Goal: Task Accomplishment & Management: Use online tool/utility

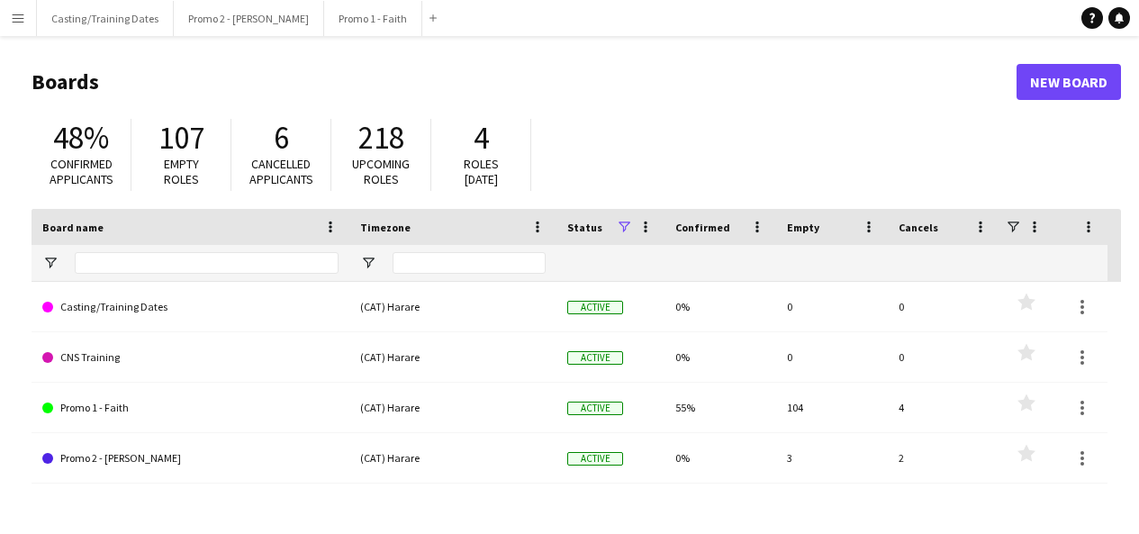
click at [25, 18] on button "Menu" at bounding box center [18, 18] width 36 height 36
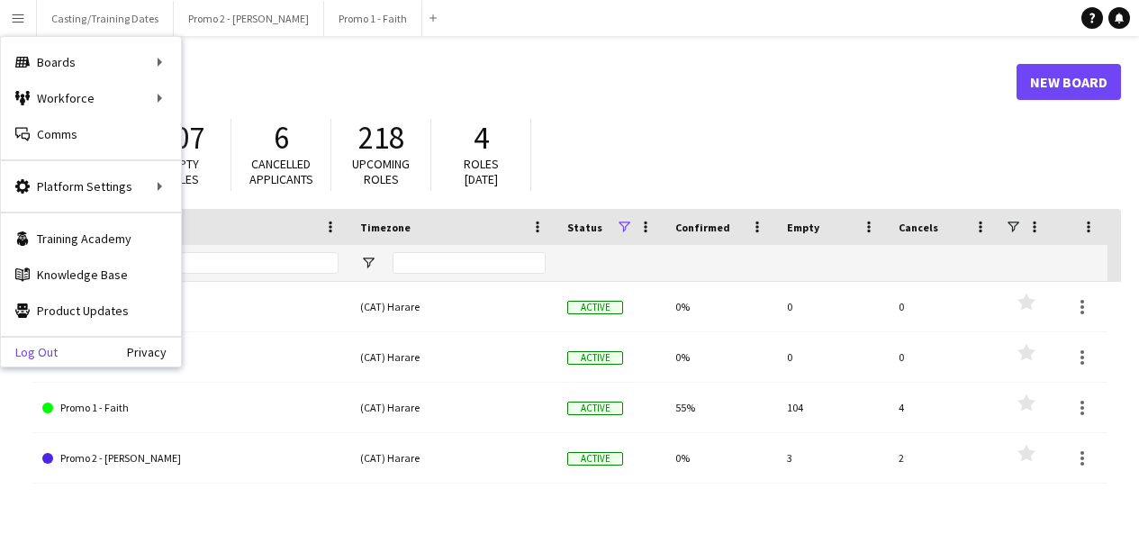
click at [50, 348] on link "Log Out" at bounding box center [29, 352] width 57 height 14
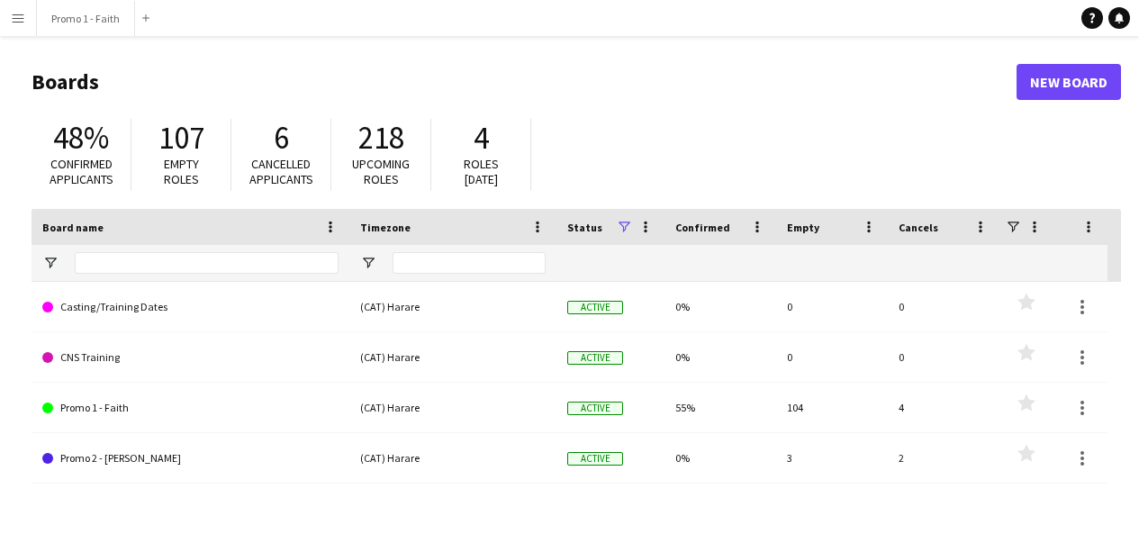
click at [18, 16] on app-icon "Menu" at bounding box center [18, 18] width 14 height 14
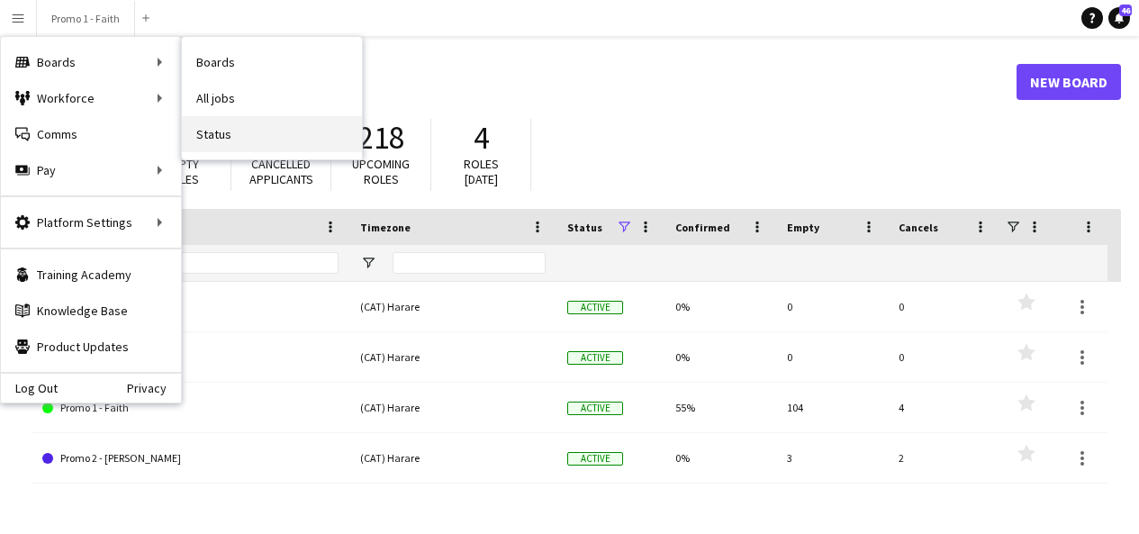
click at [227, 131] on link "Status" at bounding box center [272, 134] width 180 height 36
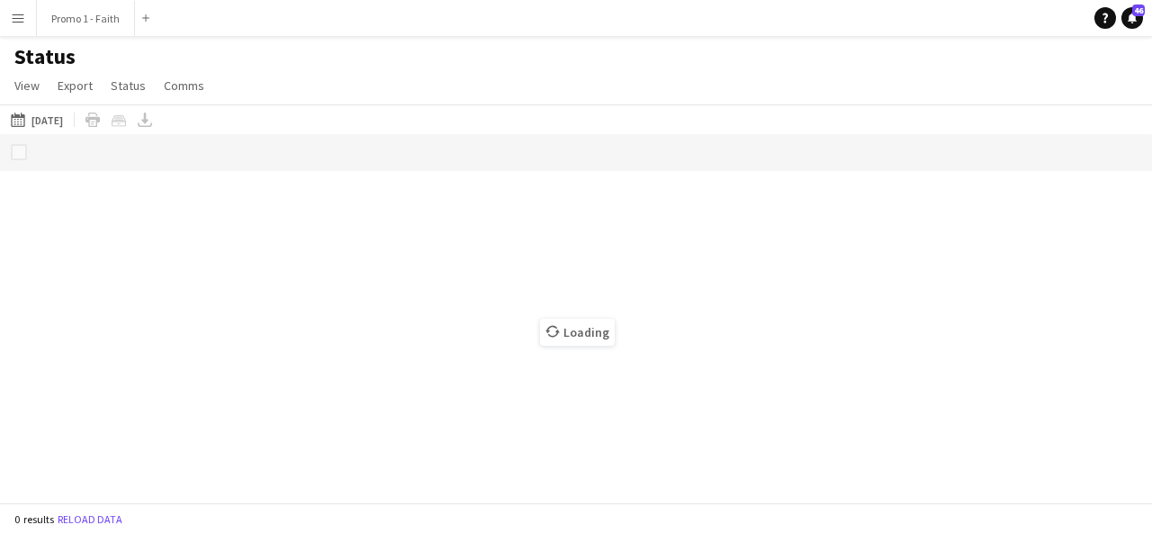
click at [22, 23] on app-icon "Menu" at bounding box center [18, 18] width 14 height 14
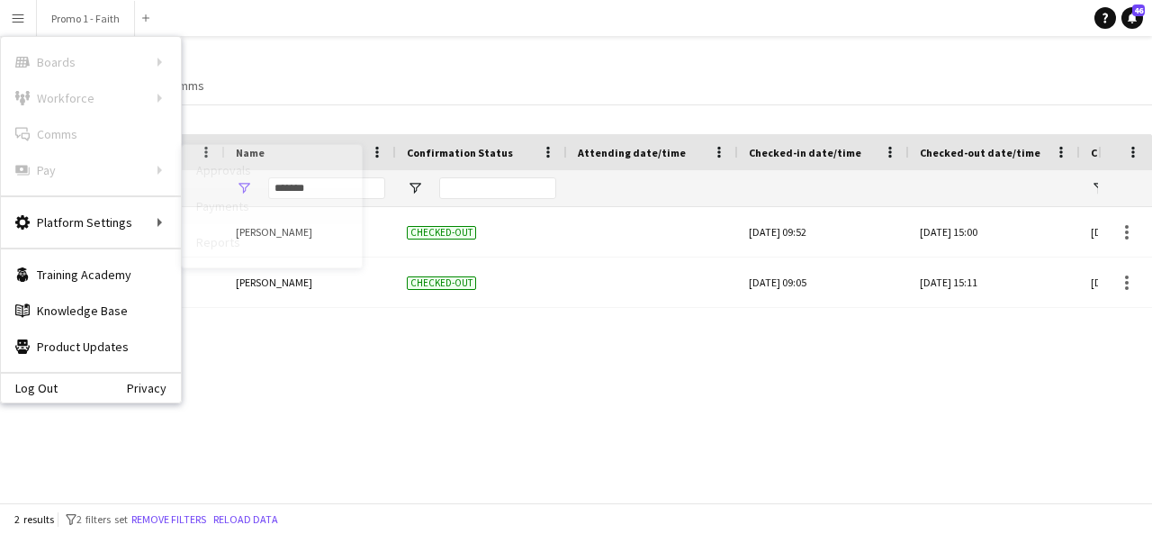
click at [223, 212] on link "Payments" at bounding box center [272, 206] width 180 height 36
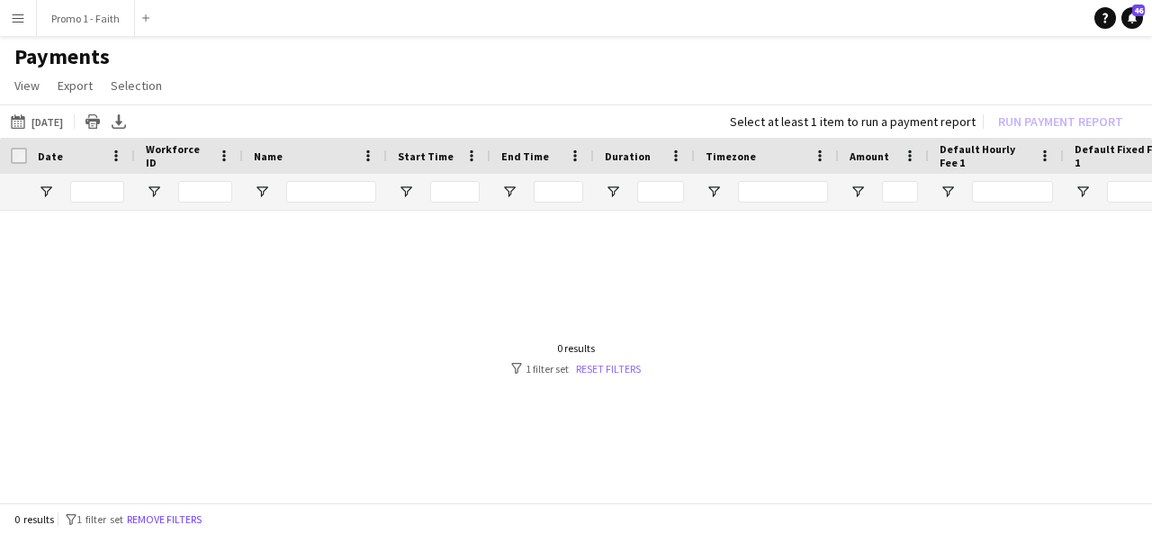
click at [606, 374] on link "Reset filters" at bounding box center [608, 369] width 65 height 14
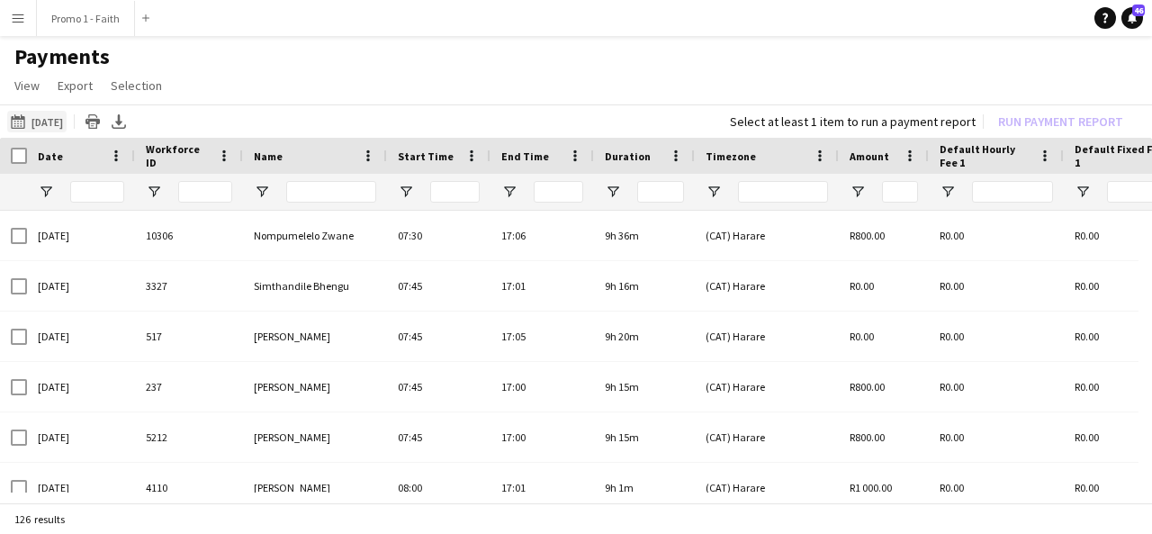
click at [45, 125] on button "[DATE] [DATE]" at bounding box center [36, 122] width 59 height 22
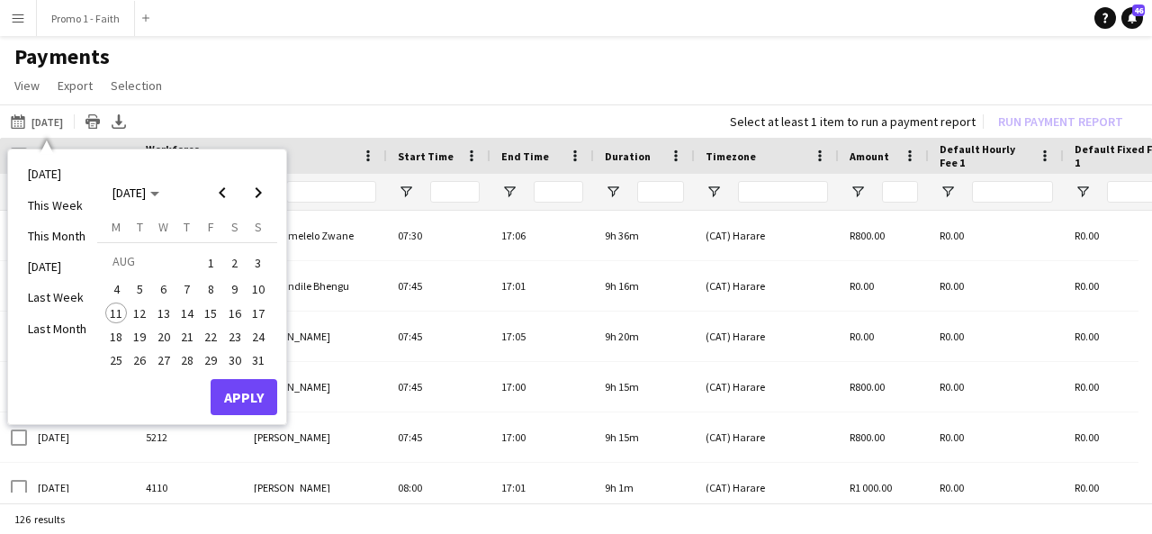
click at [137, 345] on span "19" at bounding box center [141, 337] width 22 height 22
click at [325, 155] on div "Name" at bounding box center [304, 155] width 101 height 27
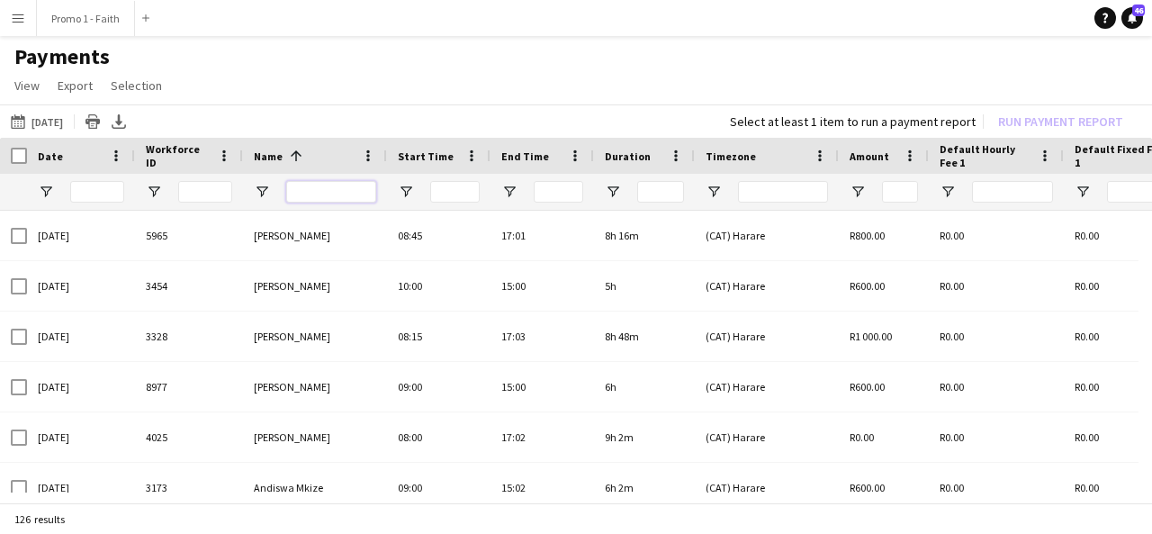
click at [322, 193] on input "Name Filter Input" at bounding box center [331, 192] width 90 height 22
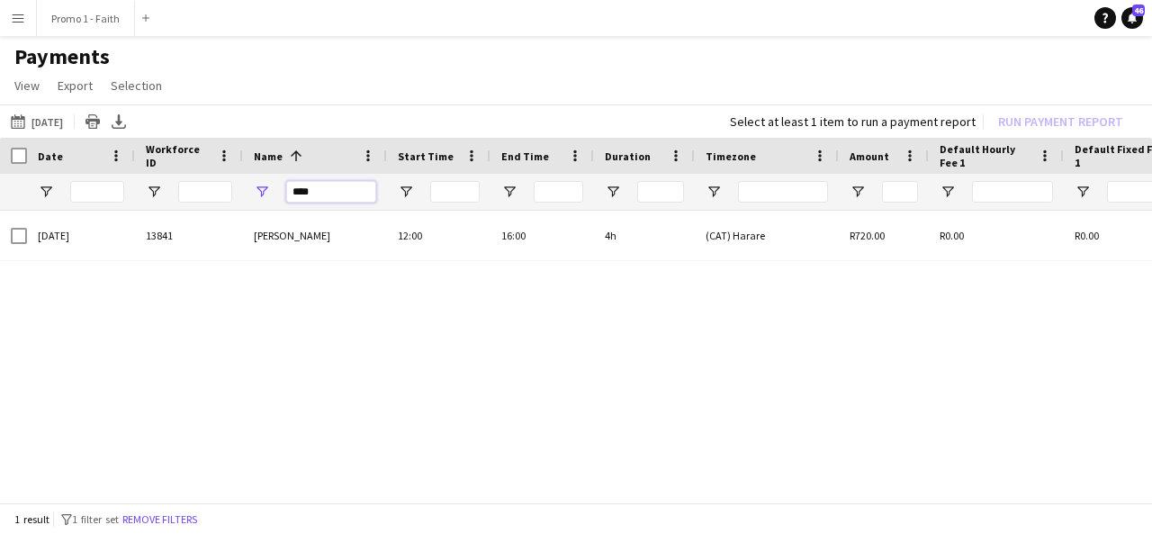
type input "****"
click at [76, 132] on div "[DATE] [DATE] [DATE] This Week This Month [DATE] Last Week Last Month [DATE] [D…" at bounding box center [576, 120] width 1152 height 33
click at [67, 122] on button "[DATE] [DATE]" at bounding box center [36, 122] width 59 height 22
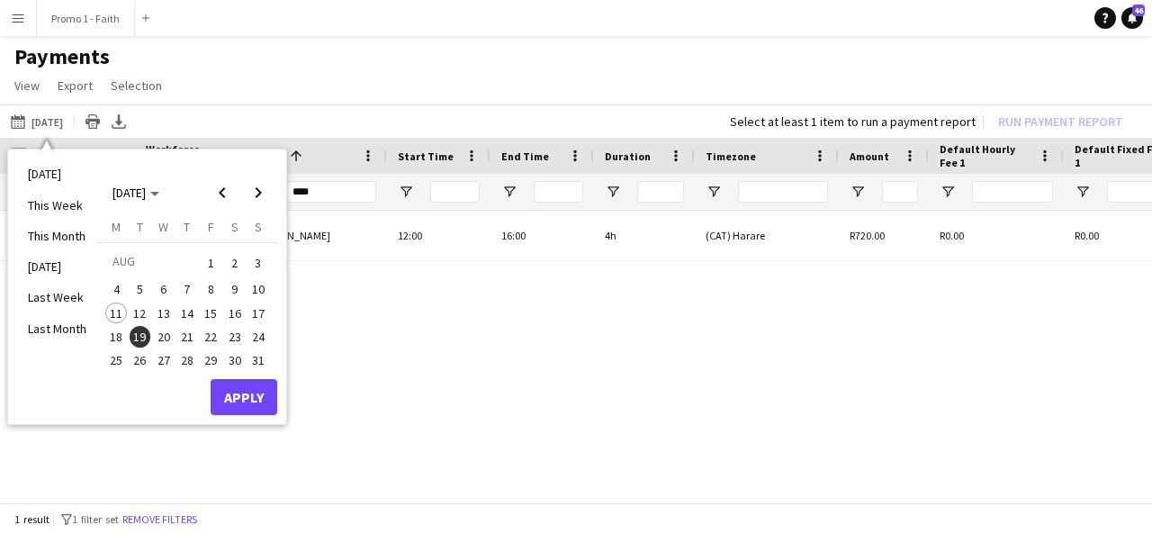
click at [128, 333] on button "19" at bounding box center [139, 336] width 23 height 23
click at [135, 338] on span "19" at bounding box center [141, 337] width 22 height 22
click at [229, 397] on button "Apply" at bounding box center [244, 397] width 67 height 36
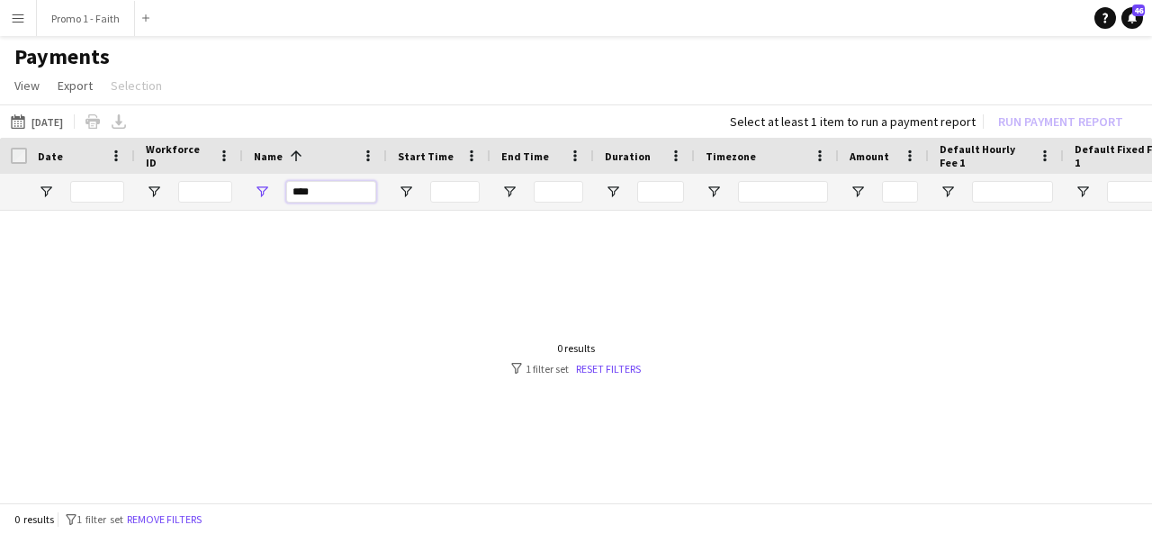
click at [331, 190] on input "****" at bounding box center [331, 192] width 90 height 22
click at [57, 125] on button "[DATE] [DATE]" at bounding box center [36, 122] width 59 height 22
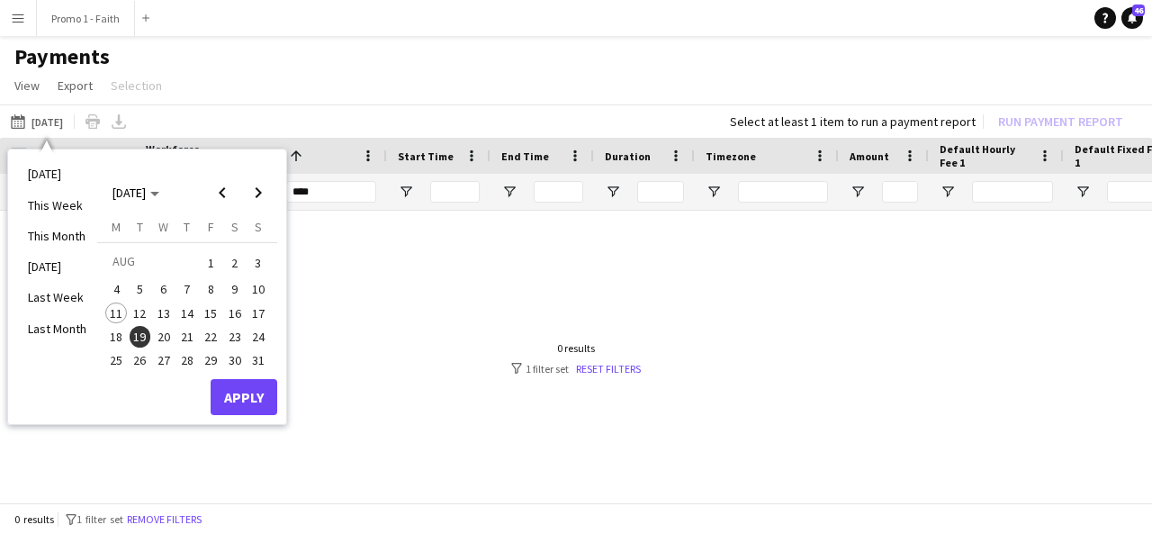
click at [167, 339] on span "20" at bounding box center [164, 337] width 22 height 22
click at [248, 399] on button "Apply" at bounding box center [244, 397] width 67 height 36
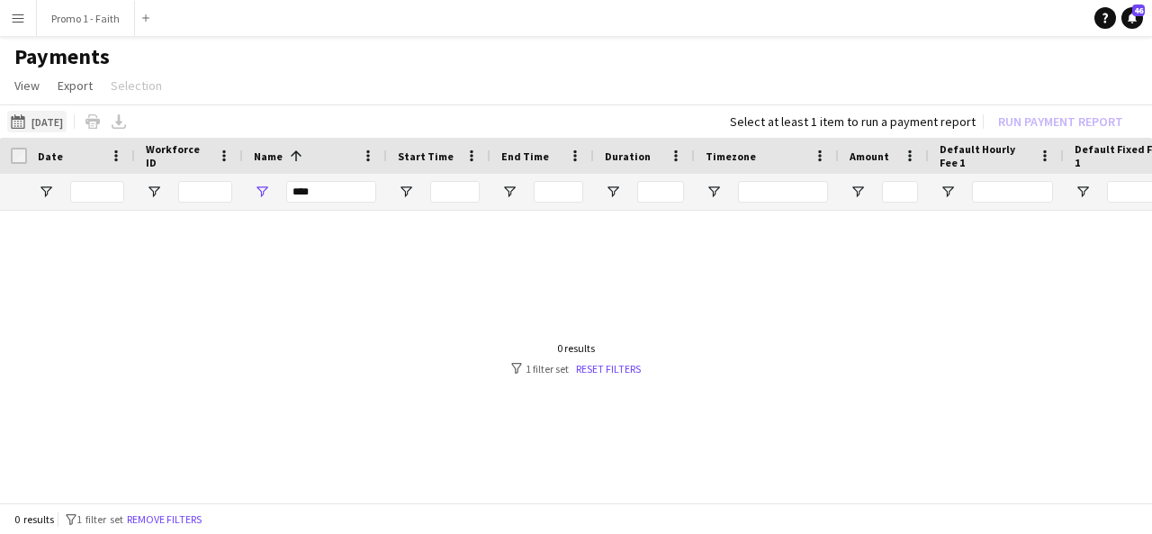
click at [60, 124] on button "[DATE] [DATE]" at bounding box center [36, 122] width 59 height 22
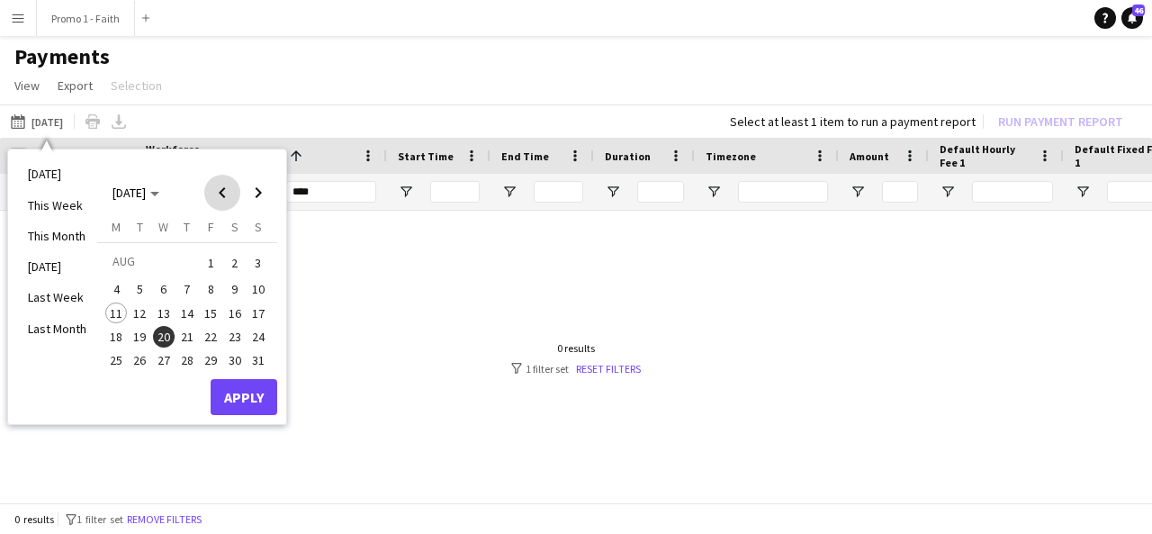
click at [220, 203] on span "Previous month" at bounding box center [222, 193] width 36 height 36
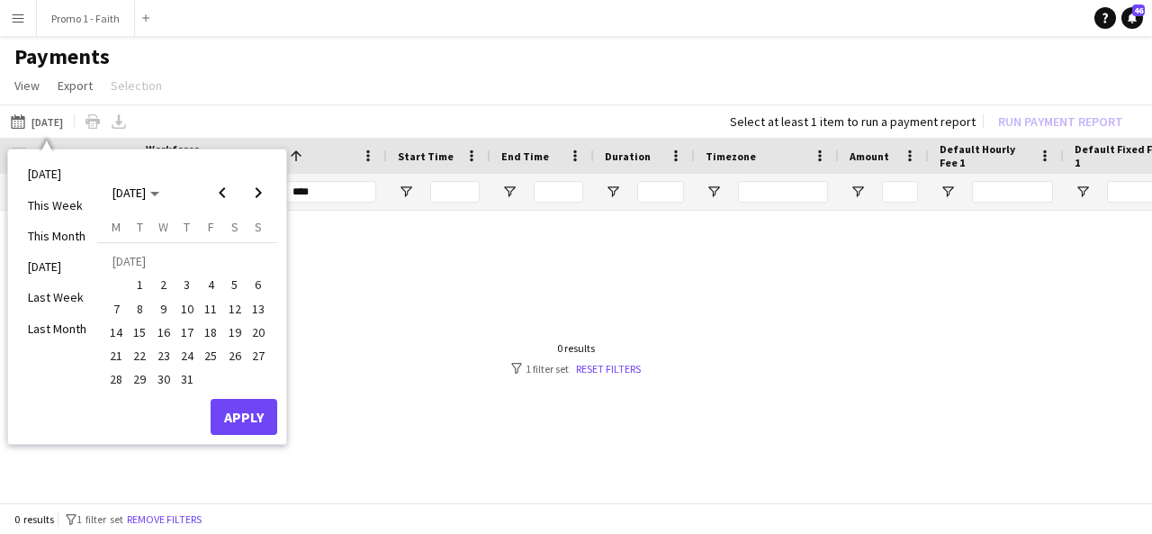
click at [237, 329] on span "19" at bounding box center [235, 332] width 22 height 22
click at [245, 409] on button "Apply" at bounding box center [244, 417] width 67 height 36
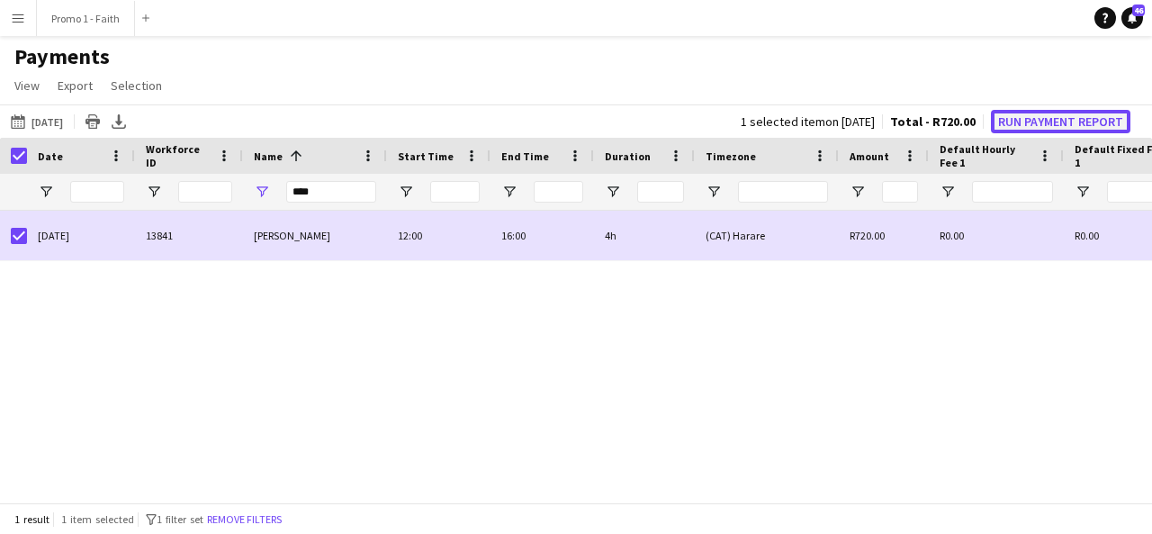
click at [1031, 129] on button "Run Payment Report" at bounding box center [1061, 121] width 140 height 23
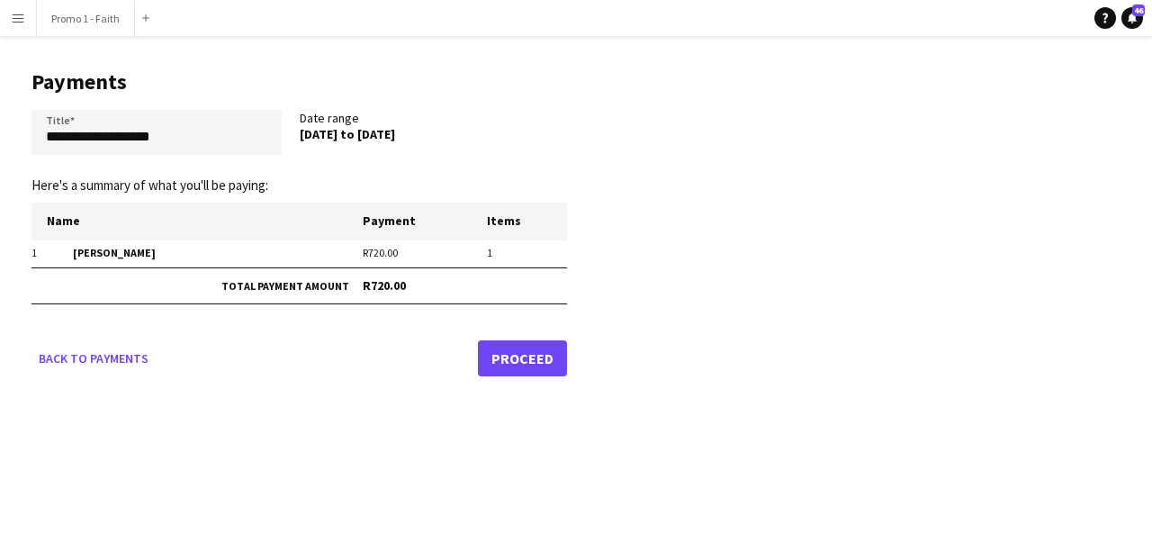
click at [546, 361] on link "Proceed" at bounding box center [522, 358] width 89 height 36
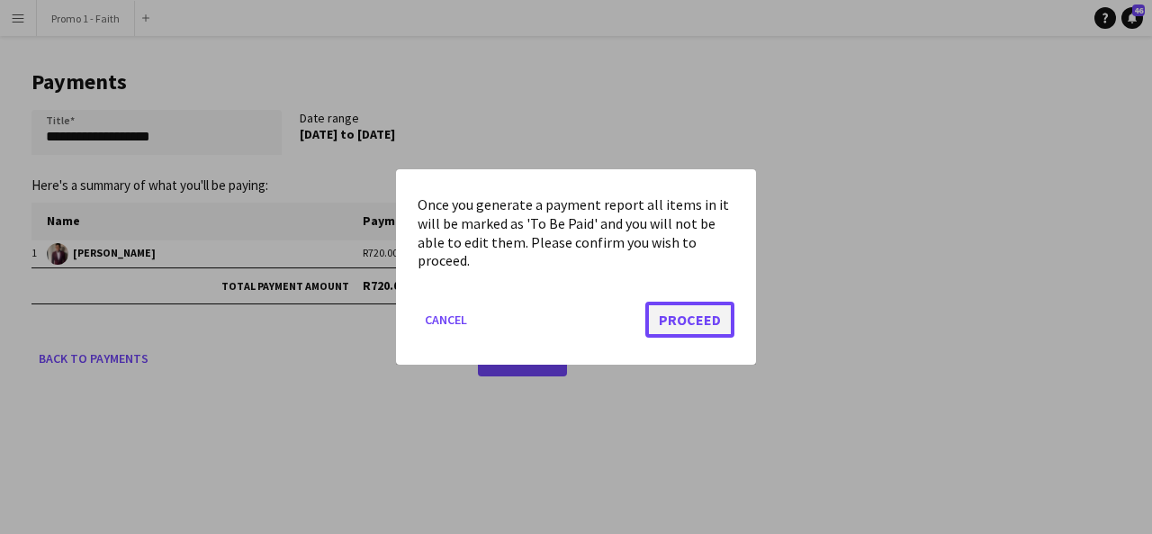
click at [698, 325] on button "Proceed" at bounding box center [689, 320] width 89 height 36
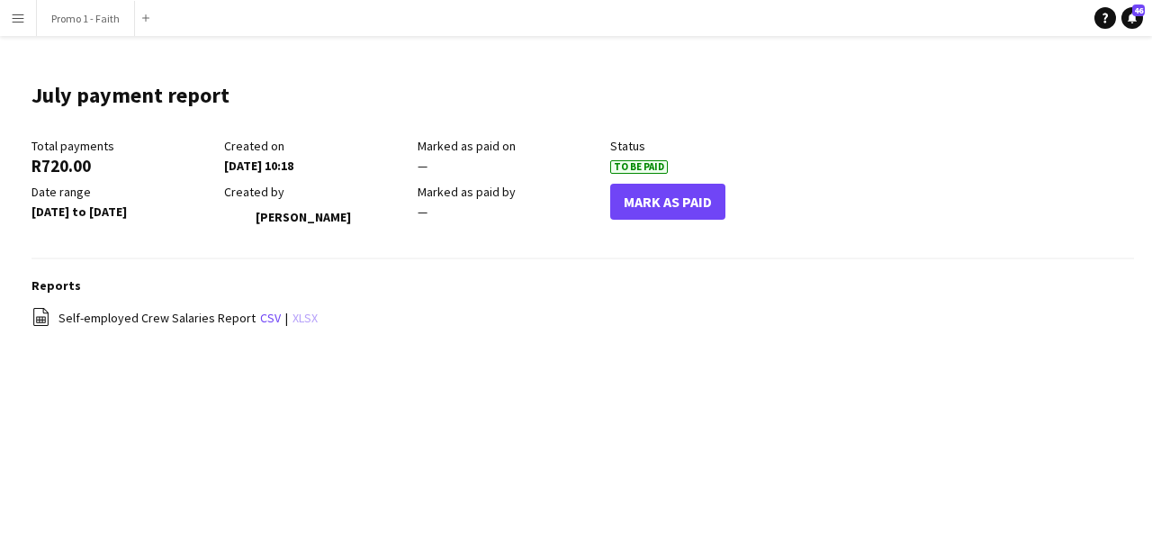
click at [293, 323] on link "xlsx" at bounding box center [305, 318] width 25 height 16
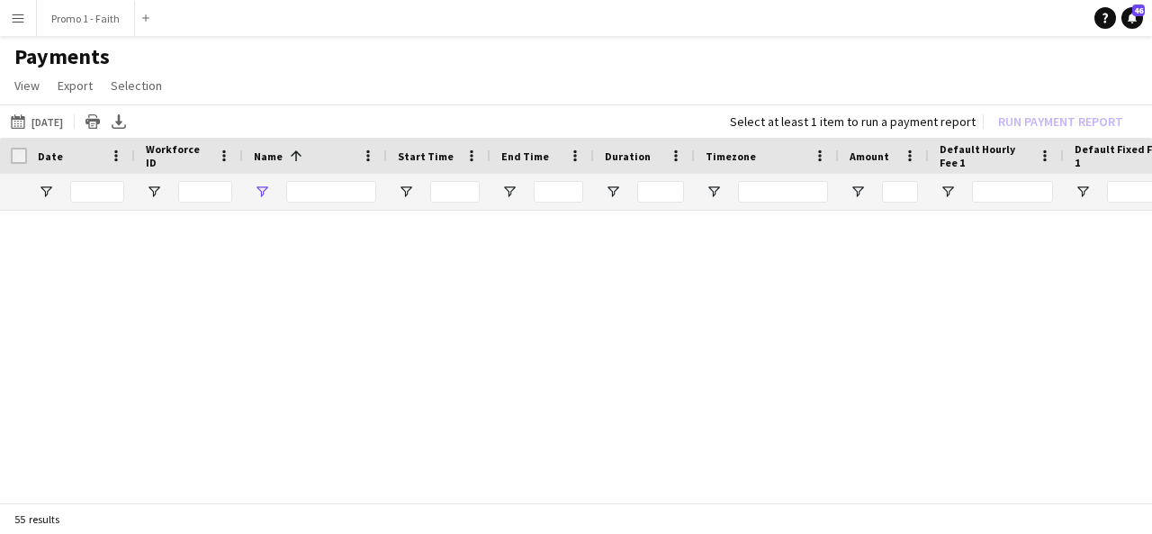
type input "****"
click at [67, 114] on button "[DATE] [DATE]" at bounding box center [36, 122] width 59 height 22
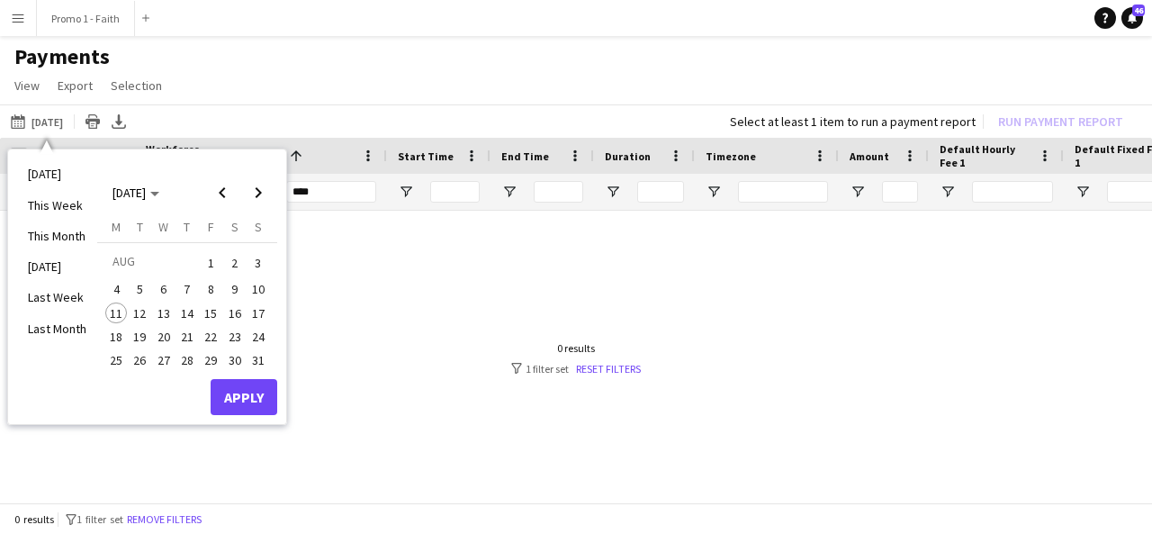
click at [147, 355] on span "26" at bounding box center [141, 360] width 22 height 22
click at [257, 389] on button "Apply" at bounding box center [244, 397] width 67 height 36
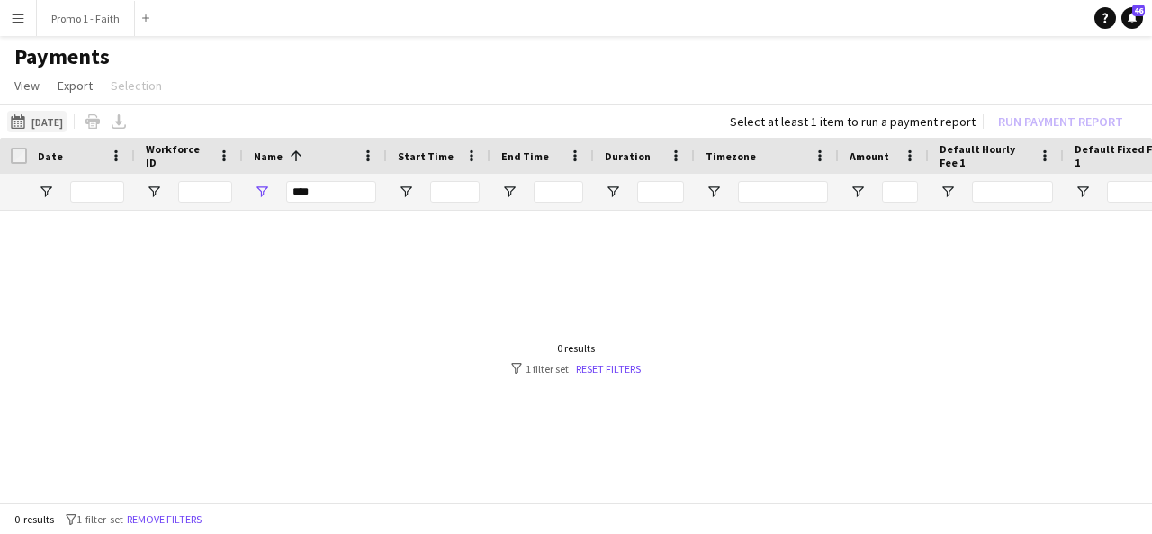
click at [67, 122] on button "[DATE] [DATE]" at bounding box center [36, 122] width 59 height 22
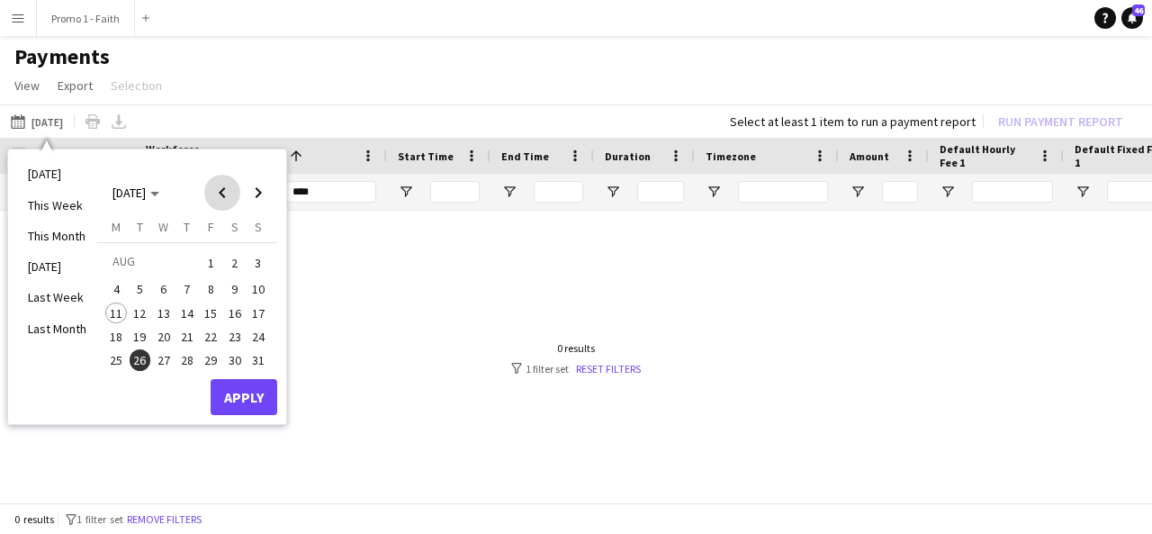
click at [219, 187] on span "Previous month" at bounding box center [222, 193] width 36 height 36
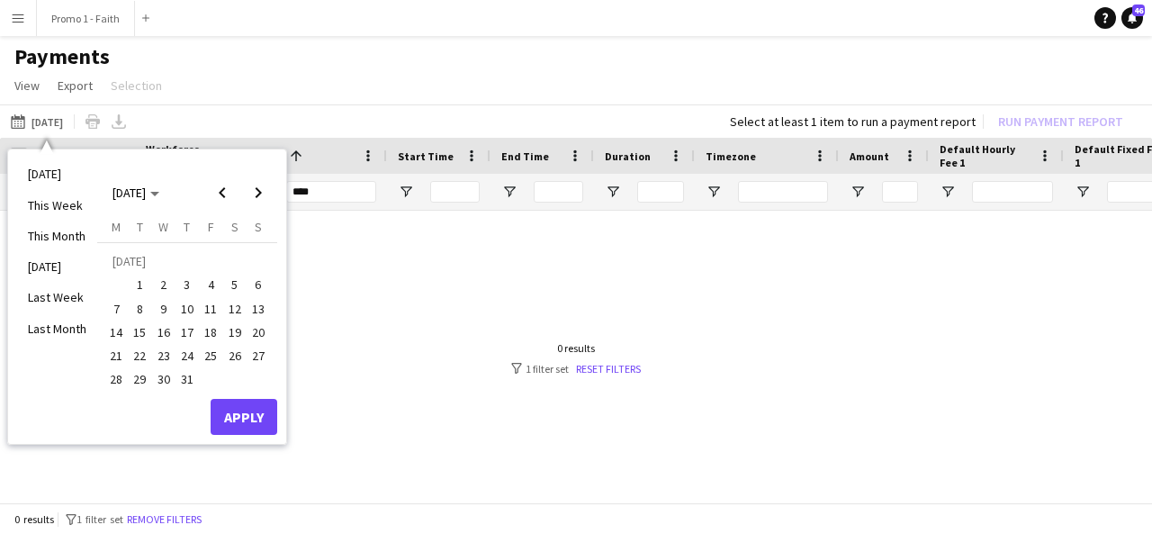
click at [240, 357] on span "26" at bounding box center [235, 356] width 22 height 22
click at [258, 426] on button "Apply" at bounding box center [244, 417] width 67 height 36
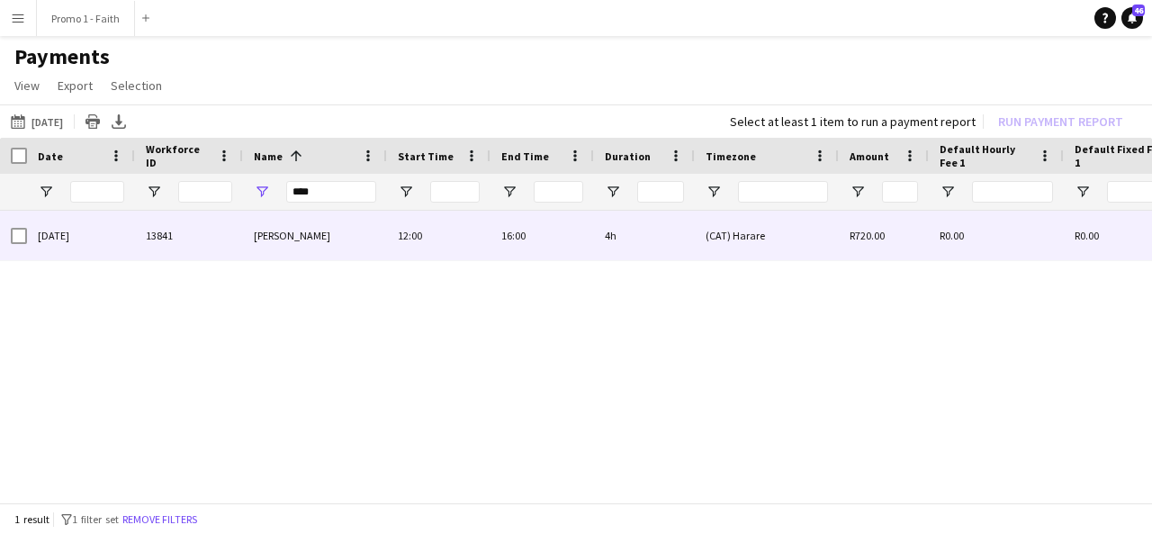
click at [149, 241] on div "13841" at bounding box center [189, 236] width 108 height 50
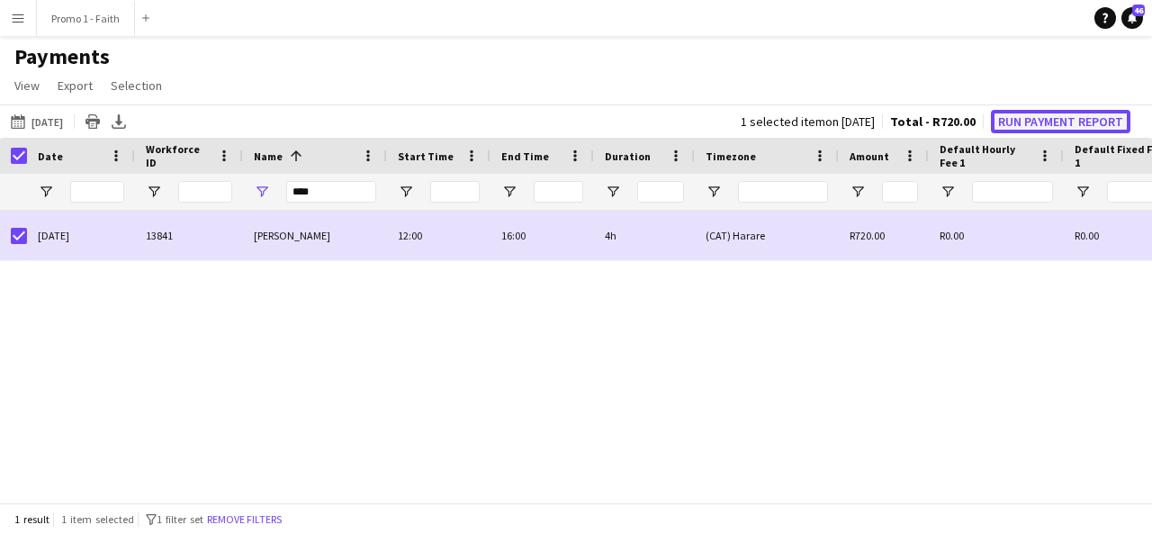
click at [1010, 122] on button "Run Payment Report" at bounding box center [1061, 121] width 140 height 23
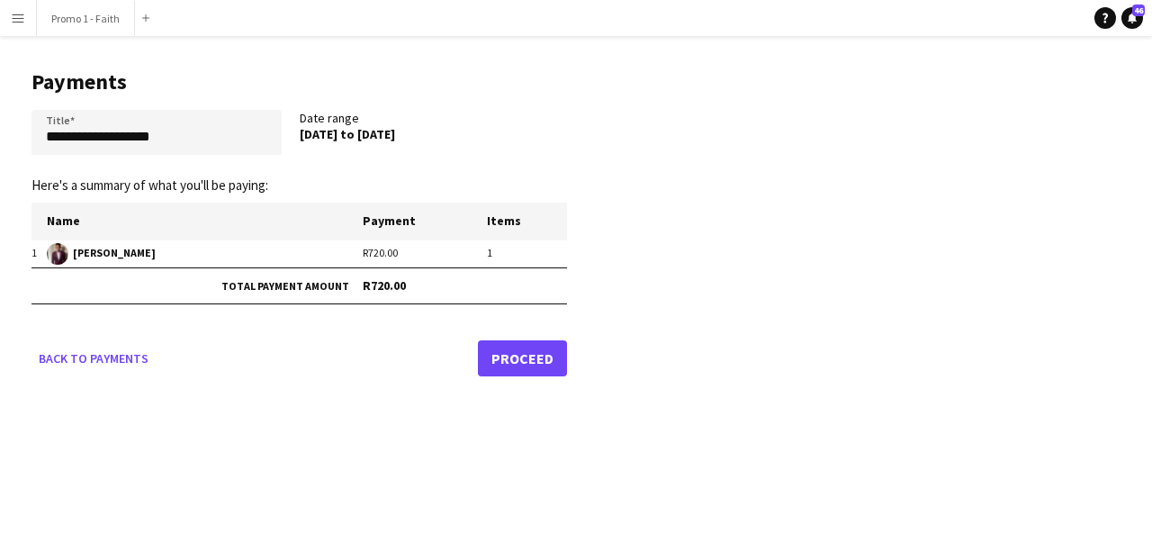
click at [524, 347] on link "Proceed" at bounding box center [522, 358] width 89 height 36
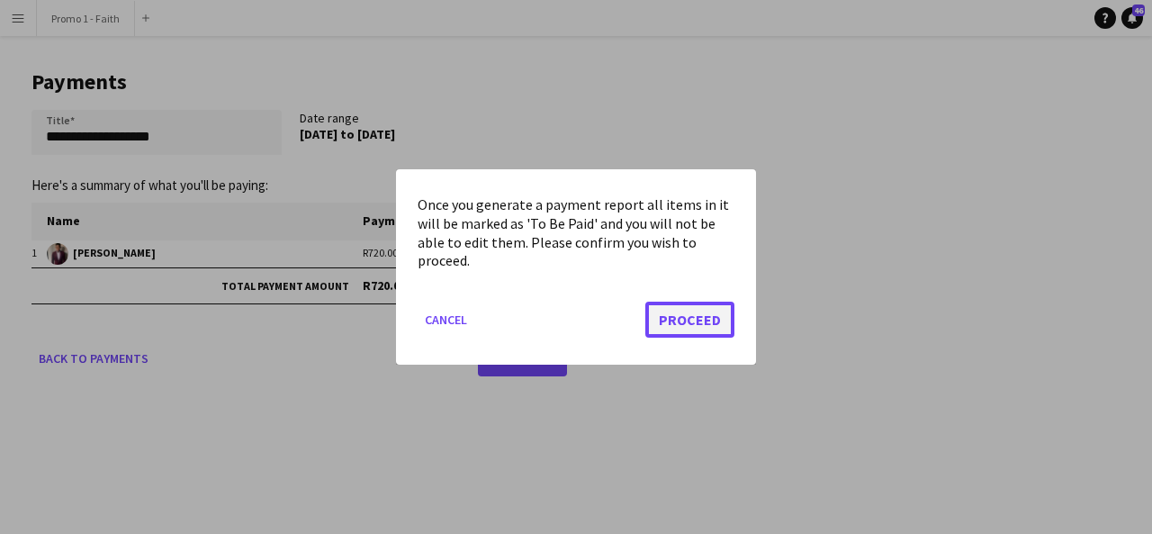
click at [690, 302] on button "Proceed" at bounding box center [689, 320] width 89 height 36
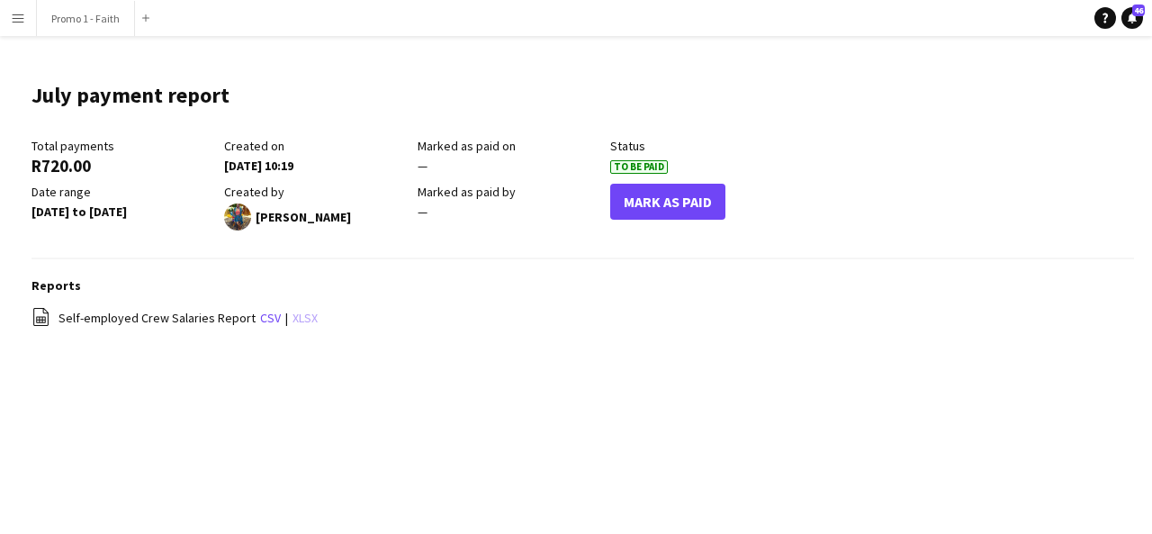
click at [296, 311] on link "xlsx" at bounding box center [305, 318] width 25 height 16
click at [9, 13] on button "Menu" at bounding box center [18, 18] width 36 height 36
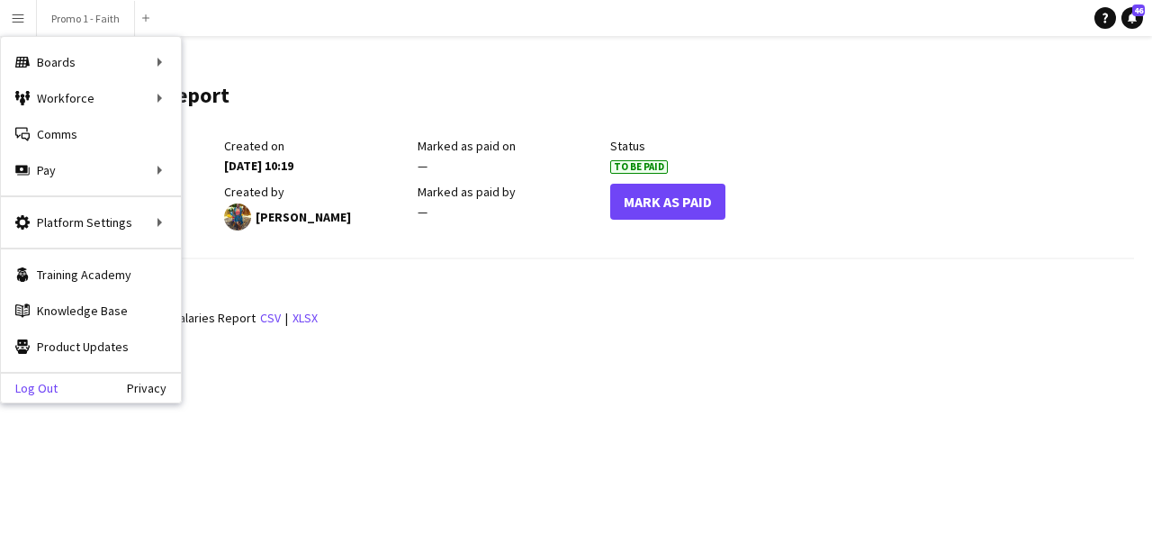
click at [51, 384] on link "Log Out" at bounding box center [29, 388] width 57 height 14
